Goal: Information Seeking & Learning: Find specific fact

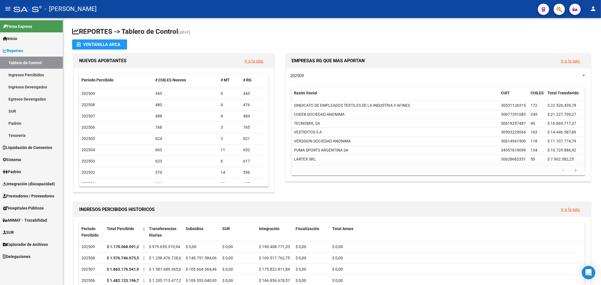
click at [19, 50] on span "Reportes" at bounding box center [13, 51] width 20 height 6
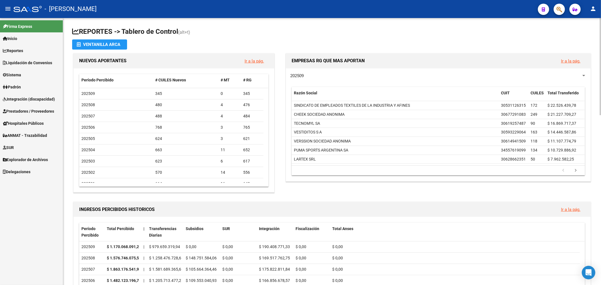
click at [112, 62] on span "NUEVOS APORTANTES" at bounding box center [102, 60] width 47 height 5
click at [111, 62] on span "NUEVOS APORTANTES" at bounding box center [102, 60] width 47 height 5
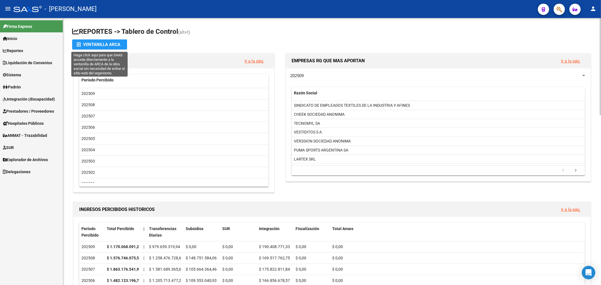
click at [106, 44] on div "Ventanilla ARCA" at bounding box center [100, 44] width 46 height 10
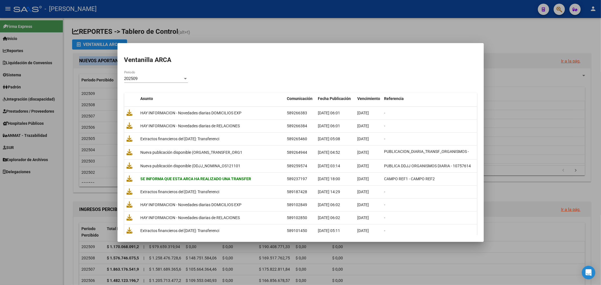
click at [271, 37] on div at bounding box center [300, 142] width 601 height 285
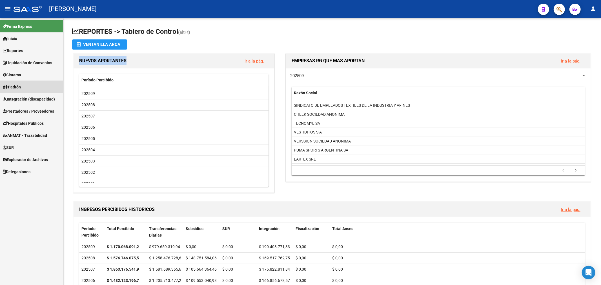
click at [11, 90] on link "Padrón" at bounding box center [31, 87] width 63 height 12
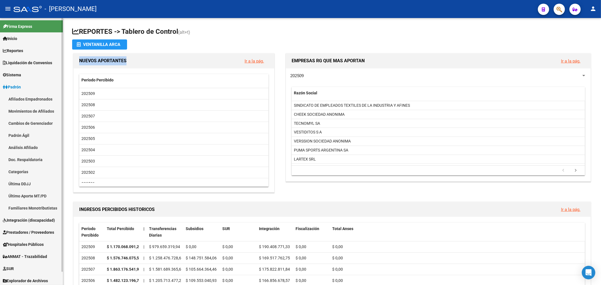
click at [51, 132] on link "Padrón Ágil" at bounding box center [31, 135] width 63 height 12
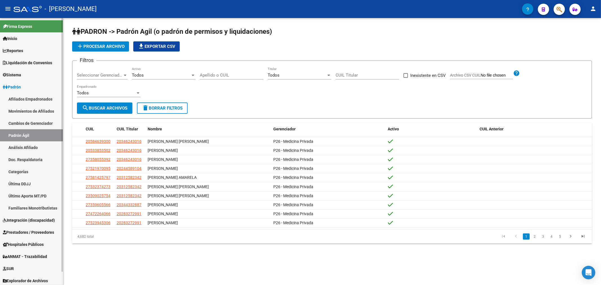
click at [44, 191] on link "Último Aporte MT/PD" at bounding box center [31, 196] width 63 height 12
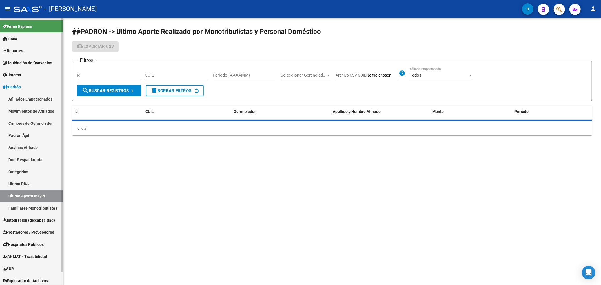
click at [41, 185] on link "Última DDJJ" at bounding box center [31, 184] width 63 height 12
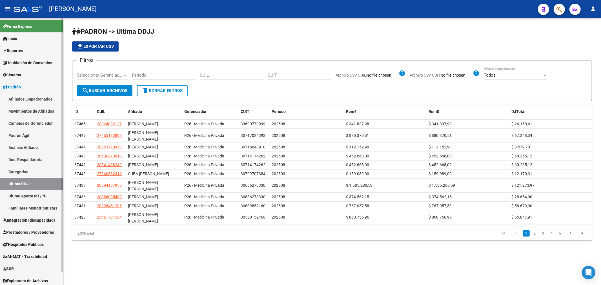
scroll to position [14, 0]
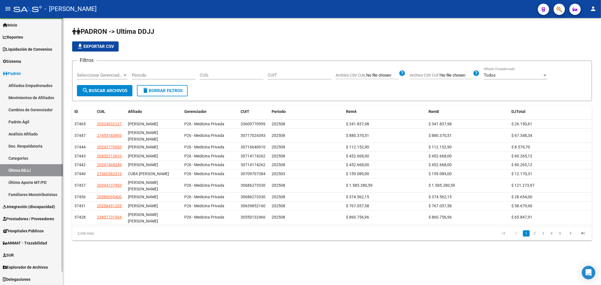
click at [32, 262] on link "Explorador de Archivos" at bounding box center [31, 267] width 63 height 12
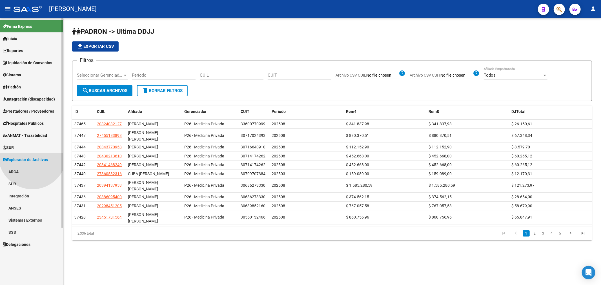
scroll to position [0, 0]
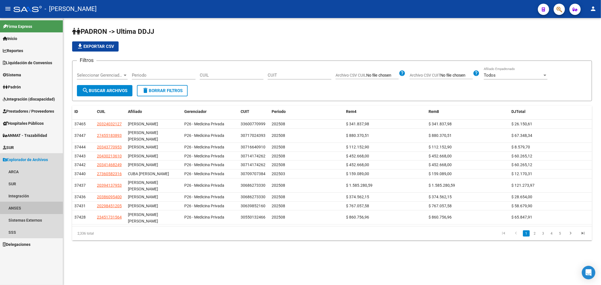
click at [34, 207] on link "ANSES" at bounding box center [31, 208] width 63 height 12
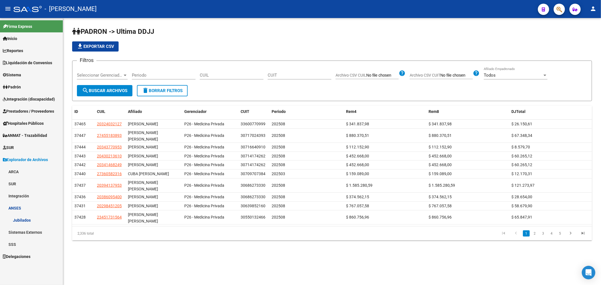
click at [43, 220] on link "Jubilados" at bounding box center [31, 220] width 63 height 12
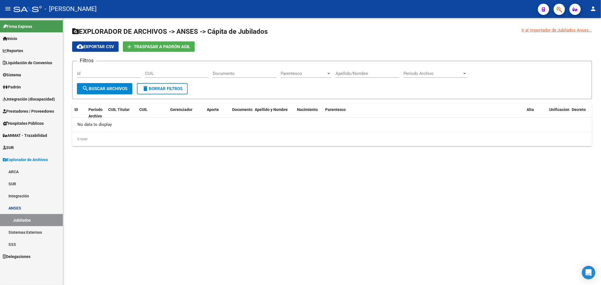
click at [44, 177] on link "ARCA" at bounding box center [31, 172] width 63 height 12
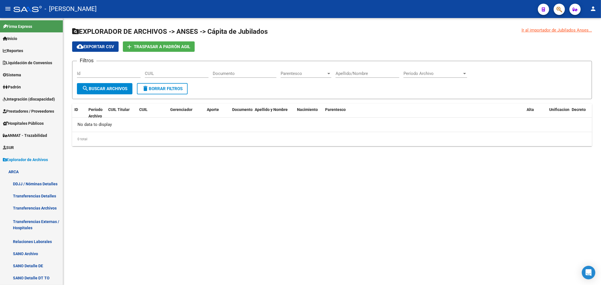
drag, startPoint x: 44, startPoint y: 177, endPoint x: 75, endPoint y: 171, distance: 30.7
click at [75, 171] on mat-sidenav-content "Ir al importador de Jubilados Anses... EXPLORADOR DE ARCHIVOS -> ANSES -> Cápit…" at bounding box center [332, 151] width 538 height 267
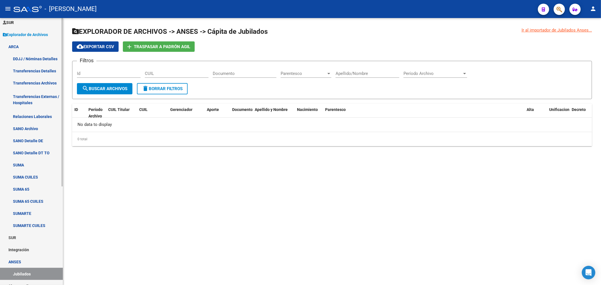
scroll to position [156, 0]
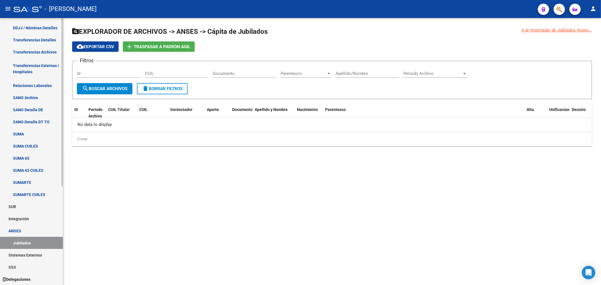
click at [48, 234] on link "ANSES" at bounding box center [31, 231] width 63 height 12
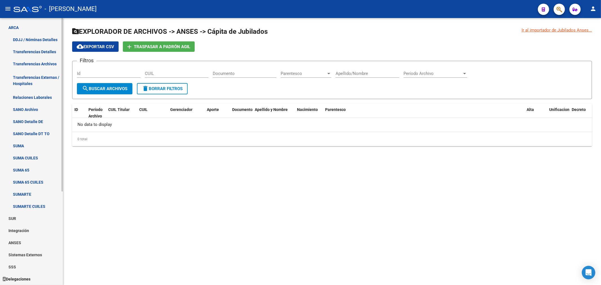
scroll to position [144, 0]
click at [94, 203] on mat-sidenav-content "Ir al importador de Jubilados Anses... EXPLORADOR DE ARCHIVOS -> ANSES -> Cápit…" at bounding box center [332, 151] width 538 height 267
click at [103, 210] on mat-sidenav-content "Ir al importador de Jubilados Anses... EXPLORADOR DE ARCHIVOS -> ANSES -> Cápit…" at bounding box center [332, 151] width 538 height 267
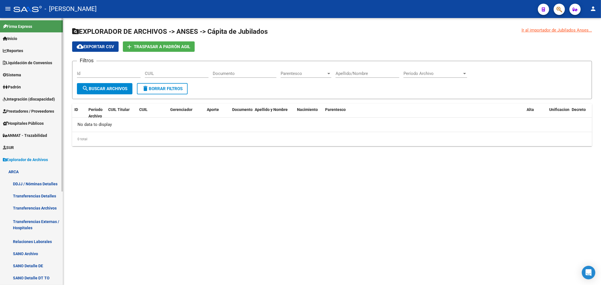
click at [21, 171] on link "ARCA" at bounding box center [31, 172] width 63 height 12
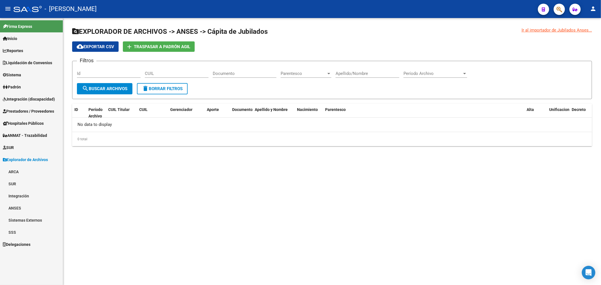
click at [42, 162] on link "Explorador de Archivos" at bounding box center [31, 159] width 63 height 12
click at [109, 212] on mat-sidenav-content "Ir al importador de Jubilados Anses... EXPLORADOR DE ARCHIVOS -> ANSES -> Cápit…" at bounding box center [332, 151] width 538 height 267
click at [40, 157] on span "Explorador de Archivos" at bounding box center [25, 160] width 45 height 6
click at [36, 161] on span "Explorador de Archivos" at bounding box center [25, 160] width 45 height 6
click at [29, 161] on span "Explorador de Archivos" at bounding box center [25, 160] width 45 height 6
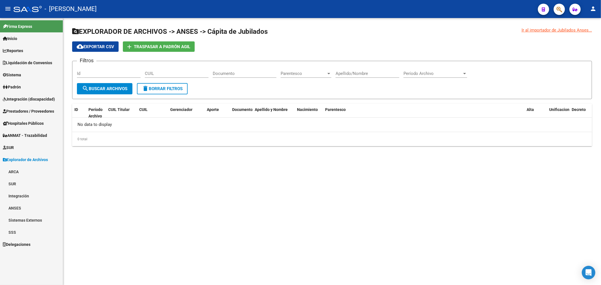
click at [21, 156] on link "Explorador de Archivos" at bounding box center [31, 159] width 63 height 12
click at [28, 51] on link "Reportes" at bounding box center [31, 50] width 63 height 12
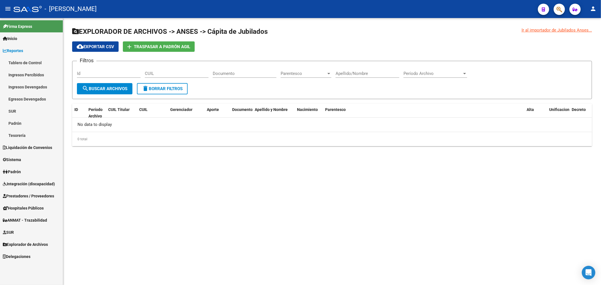
click at [39, 57] on link "Tablero de Control" at bounding box center [31, 63] width 63 height 12
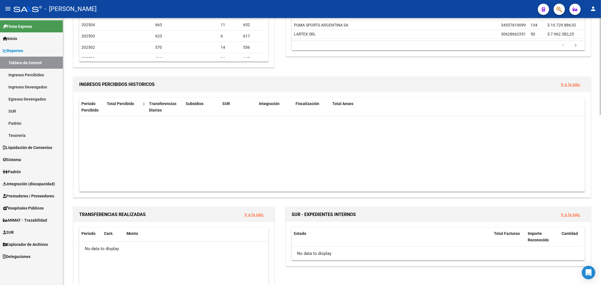
scroll to position [626, 0]
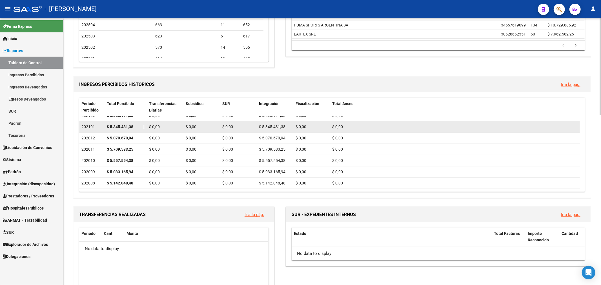
click at [338, 128] on span "$ 0,00" at bounding box center [337, 126] width 11 height 5
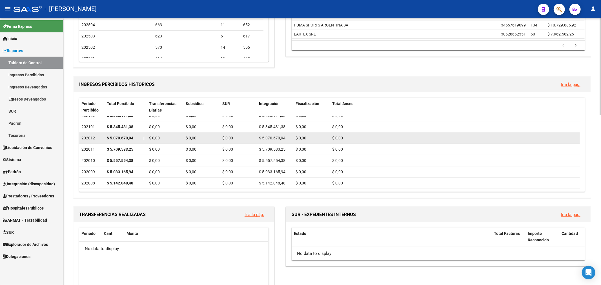
click at [354, 137] on div "$ 0,00" at bounding box center [454, 138] width 245 height 6
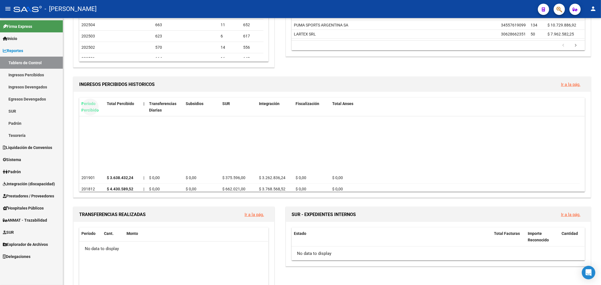
scroll to position [917, 0]
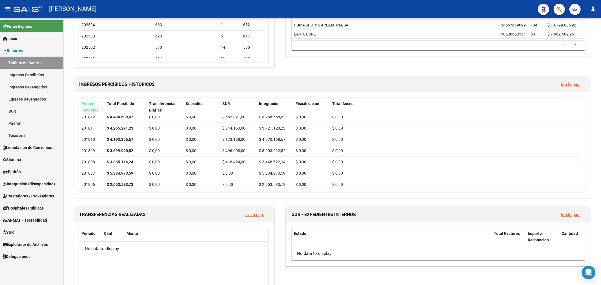
drag, startPoint x: 81, startPoint y: 100, endPoint x: 389, endPoint y: 197, distance: 323.0
click at [389, 197] on div "Período Percibido Total Percibido | Transferencias Diarias Subsidios SUR Integr…" at bounding box center [331, 145] width 517 height 106
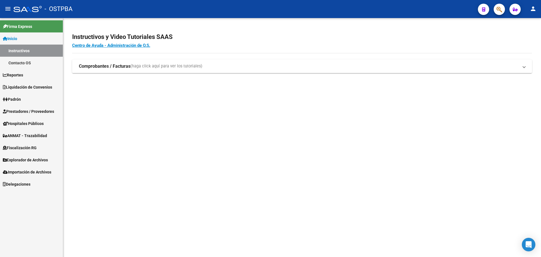
click at [24, 105] on link "Padrón" at bounding box center [31, 99] width 63 height 12
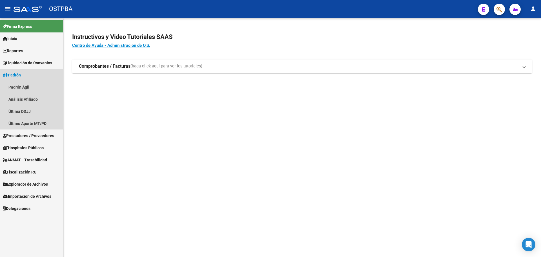
click at [33, 70] on link "Padrón" at bounding box center [31, 75] width 63 height 12
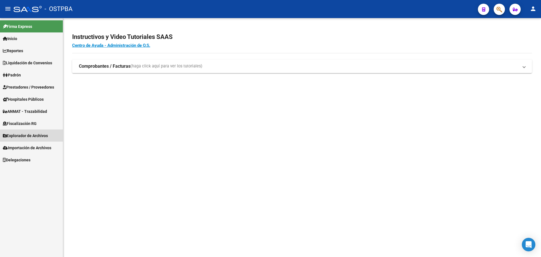
click at [43, 140] on link "Explorador de Archivos" at bounding box center [31, 135] width 63 height 12
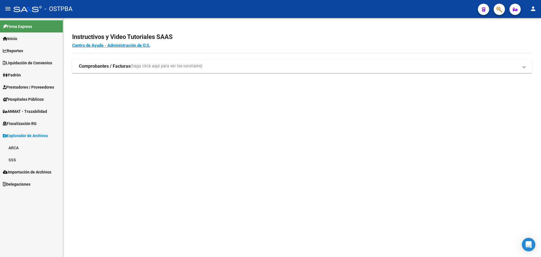
click at [41, 163] on link "SSS" at bounding box center [31, 159] width 63 height 12
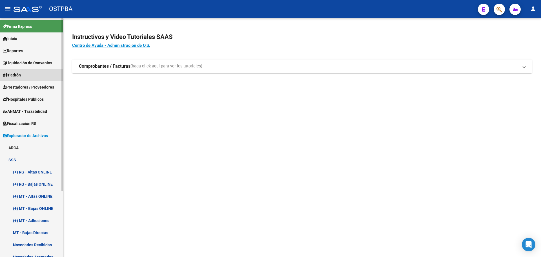
click at [26, 71] on link "Padrón" at bounding box center [31, 75] width 63 height 12
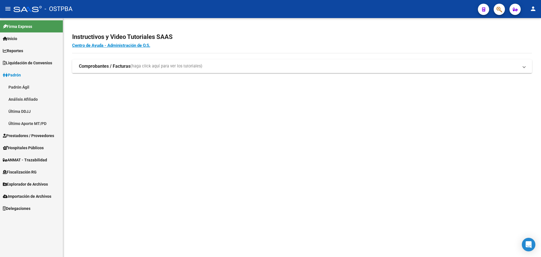
click at [25, 89] on link "Padrón Ágil" at bounding box center [31, 87] width 63 height 12
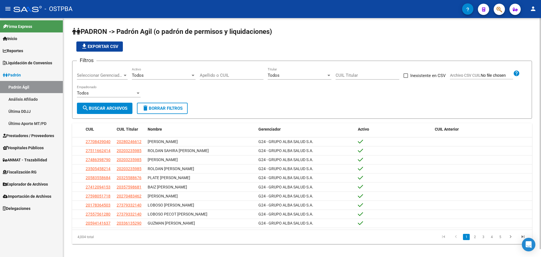
click at [222, 79] on div "Apellido o CUIL" at bounding box center [232, 73] width 64 height 12
click at [218, 75] on input "Apellido o CUIL" at bounding box center [232, 75] width 64 height 5
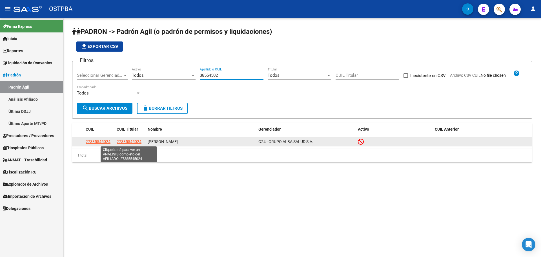
type input "38554502"
click at [131, 141] on span "27385545024" at bounding box center [129, 141] width 25 height 5
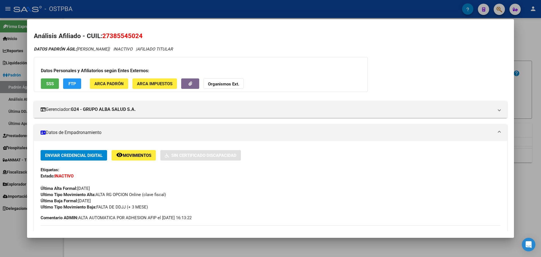
click at [48, 86] on span "SSS" at bounding box center [50, 83] width 8 height 5
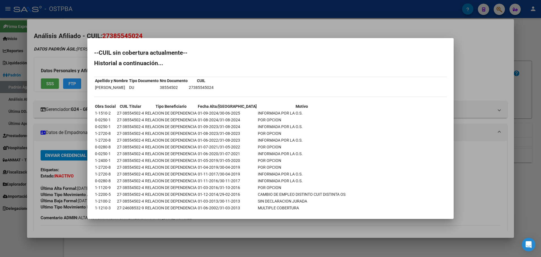
scroll to position [18, 0]
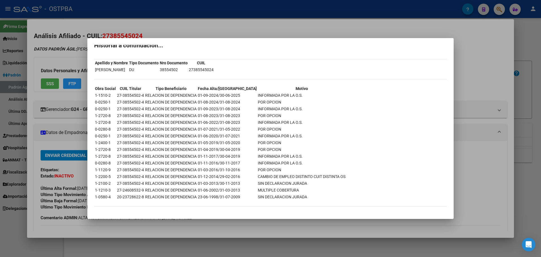
click at [79, 200] on div at bounding box center [270, 128] width 541 height 257
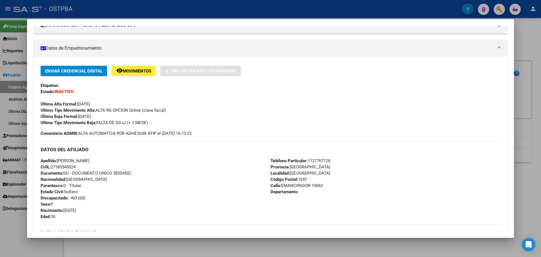
scroll to position [28, 0]
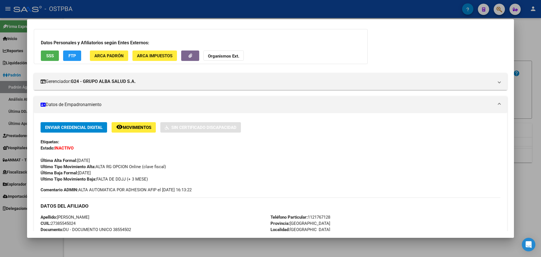
click at [525, 59] on div at bounding box center [270, 128] width 541 height 257
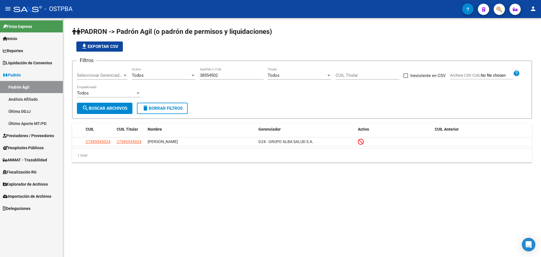
click at [21, 64] on span "Liquidación de Convenios" at bounding box center [27, 63] width 49 height 6
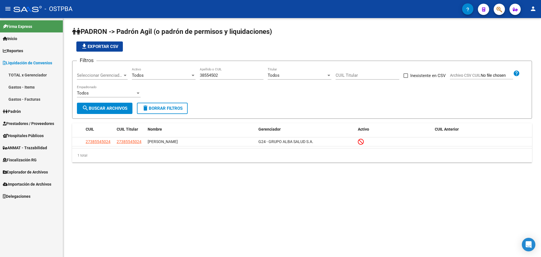
click at [30, 77] on link "TOTAL x Gerenciador" at bounding box center [31, 75] width 63 height 12
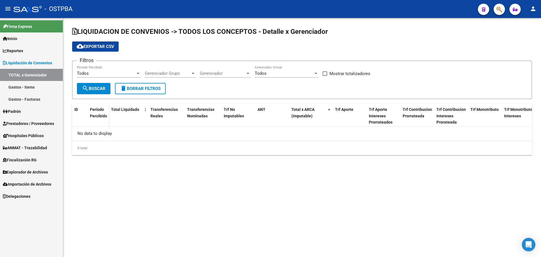
checkbox input "true"
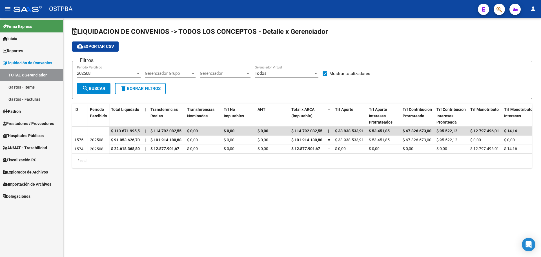
click at [31, 83] on link "Gastos - Items" at bounding box center [31, 87] width 63 height 12
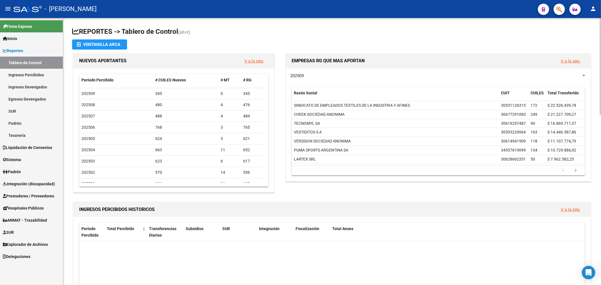
scroll to position [917, 0]
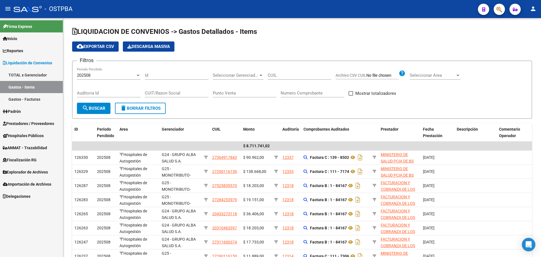
click at [26, 114] on link "Padrón" at bounding box center [31, 111] width 63 height 12
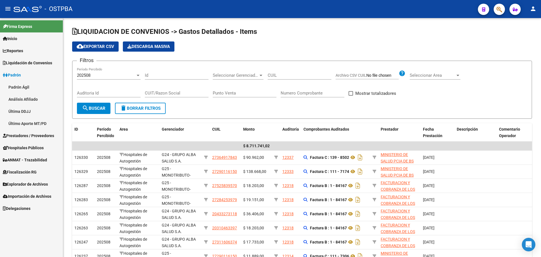
click at [23, 91] on link "Padrón Ágil" at bounding box center [31, 87] width 63 height 12
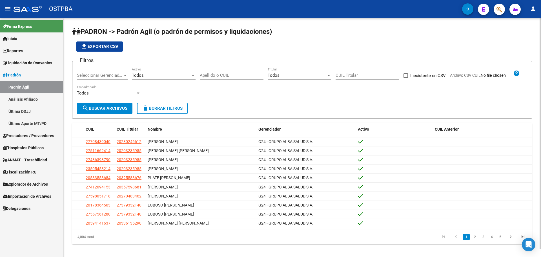
click at [211, 73] on input "Apellido o CUIL" at bounding box center [232, 75] width 64 height 5
click at [264, 76] on div "Filtros Seleccionar Gerenciador Seleccionar Gerenciador Todos Activo Apellido o…" at bounding box center [302, 83] width 450 height 37
click at [257, 73] on input "Apellido o CUIL" at bounding box center [232, 75] width 64 height 5
paste input "46422594"
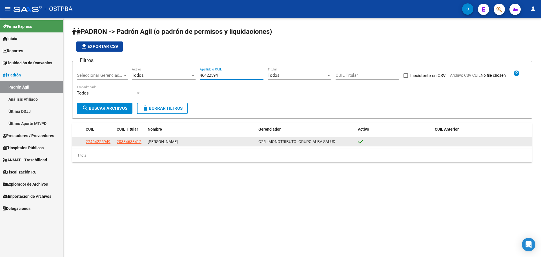
type input "46422594"
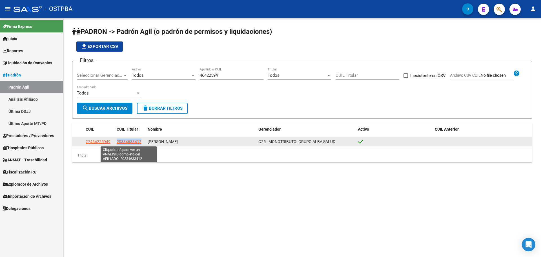
drag, startPoint x: 115, startPoint y: 141, endPoint x: 141, endPoint y: 143, distance: 25.2
click at [141, 143] on datatable-body-cell "20334633412" at bounding box center [129, 141] width 31 height 9
copy span "20334633412"
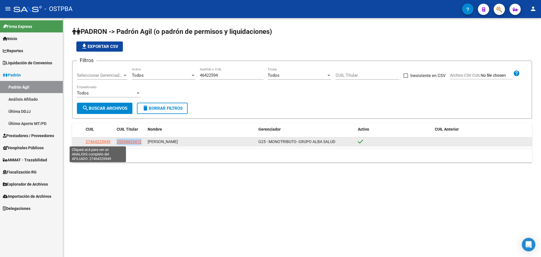
click at [102, 142] on span "27464225949" at bounding box center [98, 141] width 25 height 5
copy span "20334633412"
type textarea "27464225949"
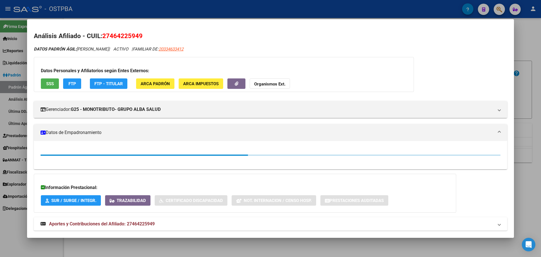
click at [125, 38] on span "27464225949" at bounding box center [122, 35] width 40 height 7
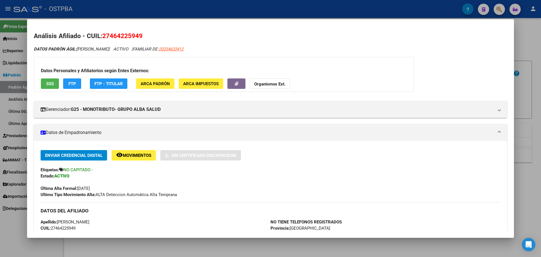
copy span "27464225949"
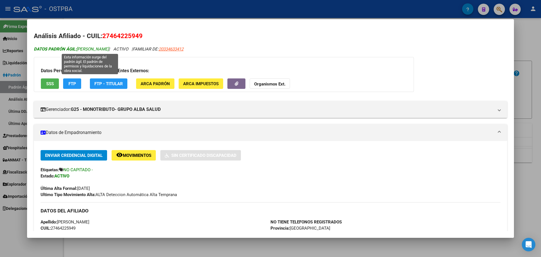
drag, startPoint x: 78, startPoint y: 48, endPoint x: 145, endPoint y: 50, distance: 66.8
click at [109, 50] on span "DATOS PADRÓN ÁGIL: BALLESTEROS DANIELA MILAGROS" at bounding box center [71, 48] width 75 height 5
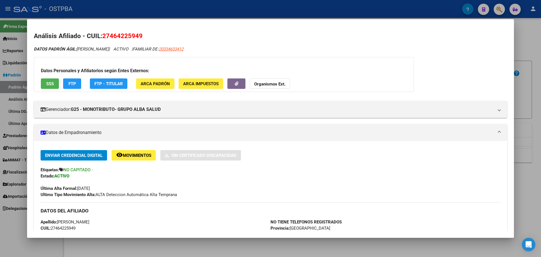
copy span "BALLESTEROS DANIELA MILAGROS"
